Goal: Task Accomplishment & Management: Manage account settings

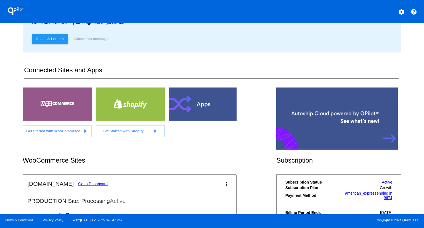
scroll to position [50, 0]
click at [87, 183] on link "Go to Dashboard" at bounding box center [93, 183] width 30 height 4
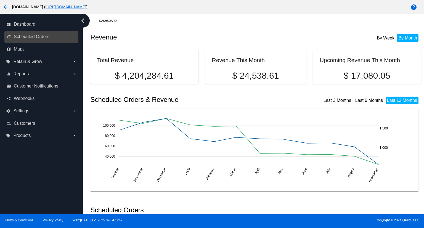
click at [42, 33] on link "update Scheduled Orders" at bounding box center [42, 36] width 70 height 9
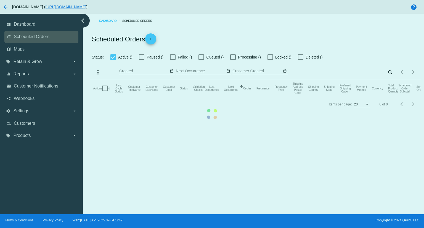
checkbox input "true"
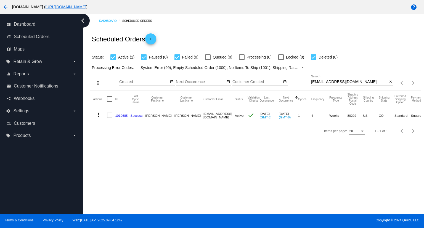
click at [359, 81] on input "[EMAIL_ADDRESS][DOMAIN_NAME]" at bounding box center [349, 82] width 77 height 4
paste input "[PERSON_NAME]"
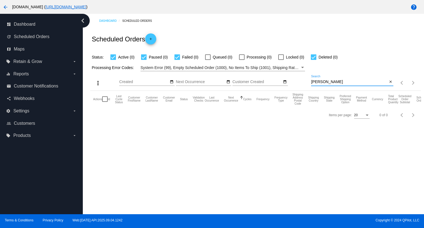
type input "[PERSON_NAME]"
